Goal: Task Accomplishment & Management: Complete application form

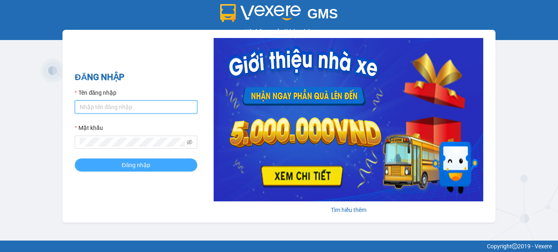
type input "vpbt1.mocthao"
click at [172, 165] on button "Đăng nhập" at bounding box center [136, 165] width 123 height 13
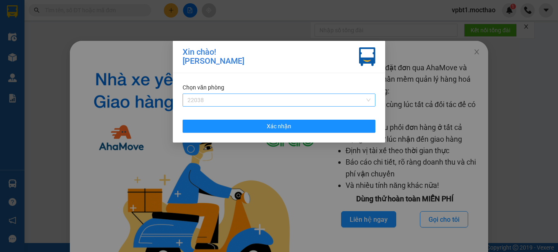
click at [271, 94] on span "22038" at bounding box center [279, 100] width 183 height 12
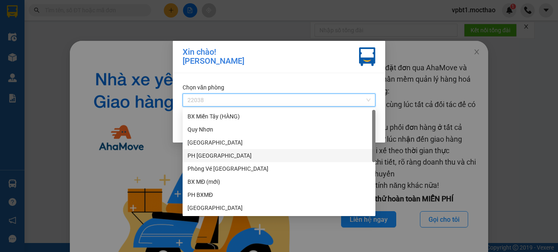
click at [203, 158] on div "PH [GEOGRAPHIC_DATA]" at bounding box center [279, 155] width 183 height 9
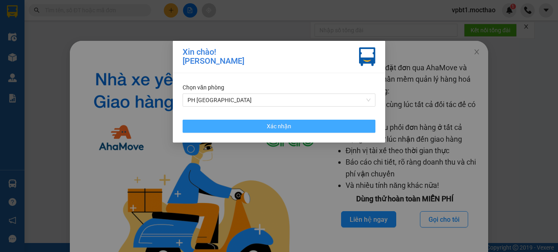
click at [273, 127] on span "Xác nhận" at bounding box center [279, 126] width 25 height 9
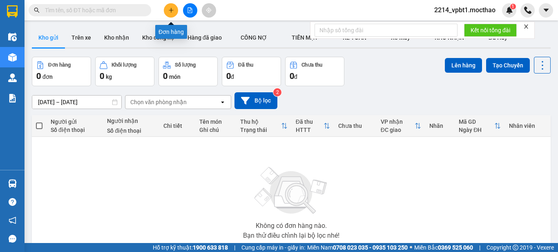
click at [172, 12] on icon "plus" at bounding box center [171, 10] width 6 height 6
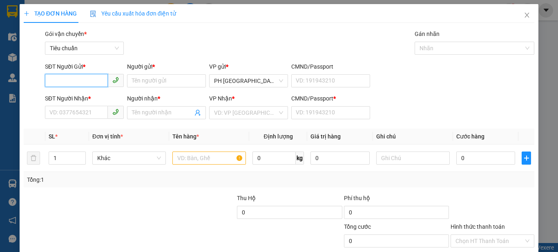
click at [90, 81] on input "SĐT Người Gửi *" at bounding box center [76, 80] width 63 height 13
click at [96, 84] on input "SĐT Người Gửi *" at bounding box center [76, 80] width 63 height 13
click at [96, 91] on div "0393710956 - DƯỠNG" at bounding box center [84, 97] width 78 height 13
type input "0393710956"
type input "DƯỠNG"
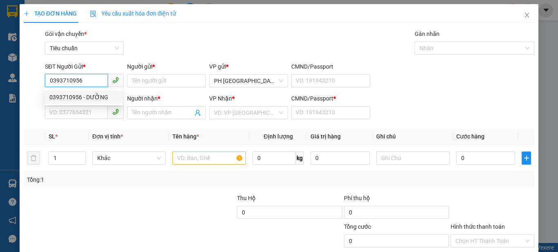
type input "0963031165"
type input "DUYÊN"
type input "1"
type input "300.000"
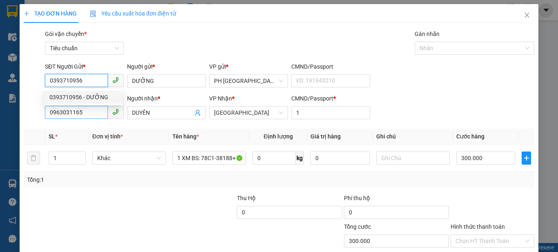
type input "0393710956"
click at [95, 107] on input "0963031165" at bounding box center [76, 112] width 63 height 13
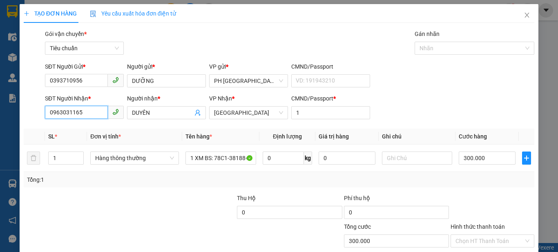
click at [95, 107] on input "0963031165" at bounding box center [76, 112] width 63 height 13
click at [95, 112] on input "0963031165" at bounding box center [76, 112] width 63 height 13
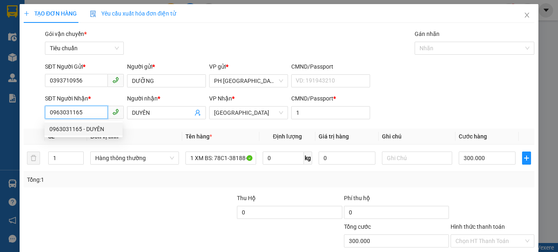
click at [95, 112] on input "0963031165" at bounding box center [76, 112] width 63 height 13
type input "0353216373"
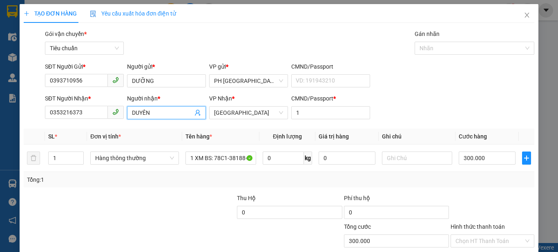
click at [136, 114] on input "DUYÊN" at bounding box center [162, 112] width 61 height 9
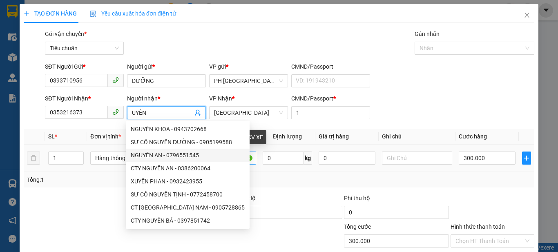
type input "UYÊN"
click at [237, 161] on input "1 XM BS: 78C1-38188+ CV XE" at bounding box center [221, 158] width 71 height 13
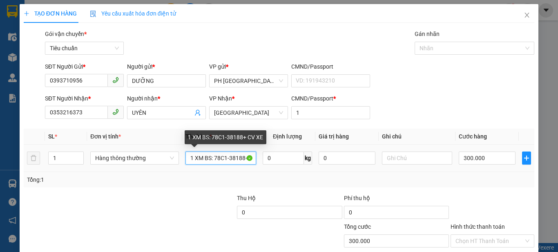
click at [237, 161] on input "1 XM BS: 78C1-38188+ CV XE" at bounding box center [221, 158] width 71 height 13
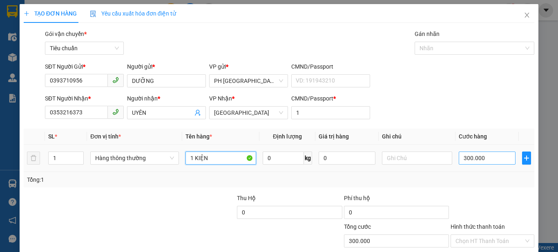
type input "1 KIỆN"
click at [470, 157] on input "300.000" at bounding box center [487, 158] width 56 height 13
type input "3"
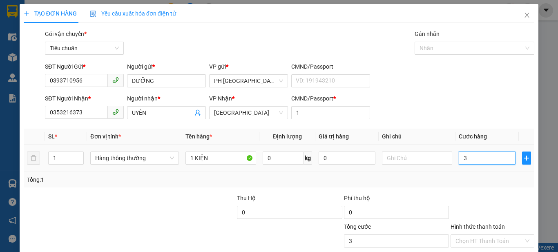
type input "30"
type input "30.000"
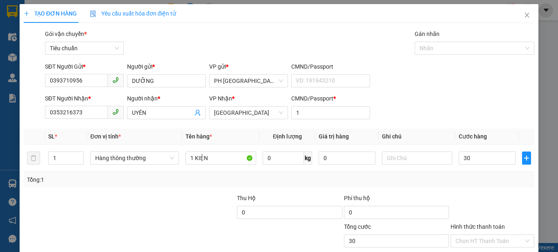
type input "30.000"
click at [515, 193] on div "Transit Pickup Surcharge Ids Transit Deliver Surcharge Ids Transit Deliver Surc…" at bounding box center [279, 157] width 511 height 257
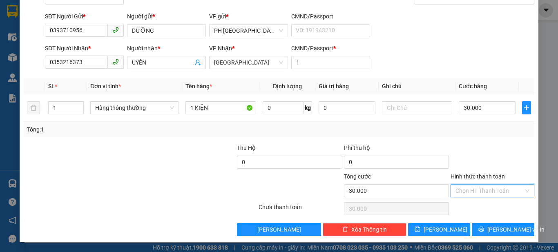
click at [496, 191] on input "Hình thức thanh toán" at bounding box center [490, 191] width 68 height 12
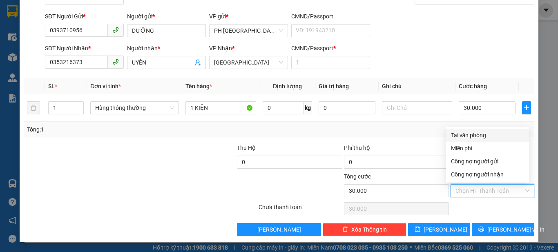
click at [496, 135] on div "Tại văn phòng" at bounding box center [487, 135] width 73 height 9
type input "0"
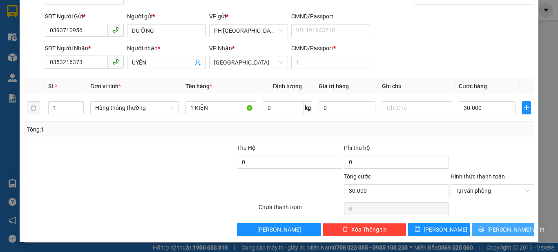
click at [507, 227] on span "Lưu và In" at bounding box center [515, 229] width 57 height 9
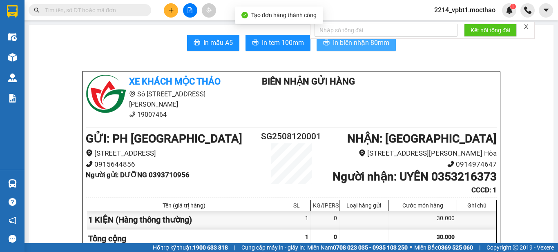
click at [379, 48] on span "In biên nhận 80mm" at bounding box center [361, 43] width 56 height 10
